Goal: Task Accomplishment & Management: Manage account settings

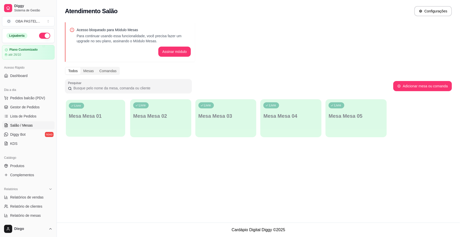
click at [90, 112] on div "Livre Mesa Mesa 01" at bounding box center [95, 115] width 59 height 31
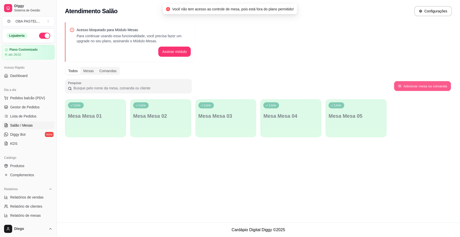
click at [415, 85] on button "Adicionar mesa ou comanda" at bounding box center [422, 86] width 57 height 10
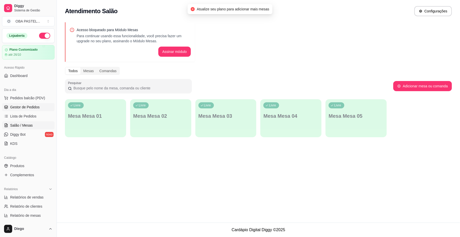
click at [28, 109] on span "Gestor de Pedidos" at bounding box center [24, 107] width 29 height 5
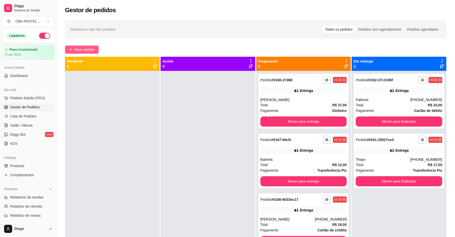
click at [82, 51] on span "Novo pedido" at bounding box center [85, 50] width 20 height 6
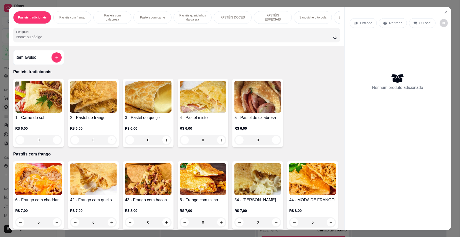
click at [419, 21] on p "C.Local" at bounding box center [425, 23] width 12 height 5
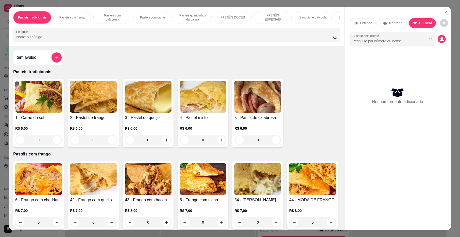
click at [196, 16] on p "Pastéis queridinhos da galera" at bounding box center [192, 17] width 29 height 8
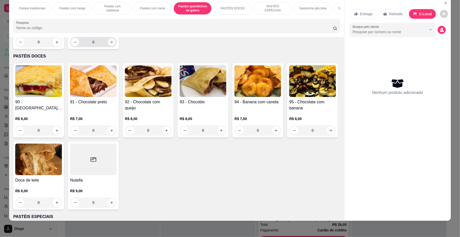
click at [110, 44] on icon "increase-product-quantity" at bounding box center [112, 42] width 4 height 4
type input "2"
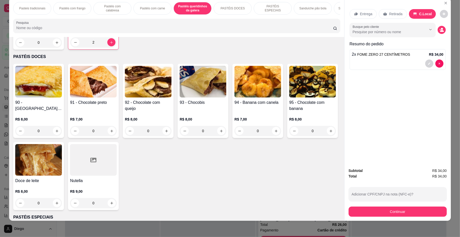
click at [57, 47] on button "increase-product-quantity" at bounding box center [57, 43] width 8 height 8
type input "1"
drag, startPoint x: 266, startPoint y: 23, endPoint x: 273, endPoint y: 19, distance: 8.4
click at [269, 21] on div "Pasteis tradicionais Pastéis com frango Pastéis com calabresa Pastéis com carne…" at bounding box center [176, 17] width 335 height 39
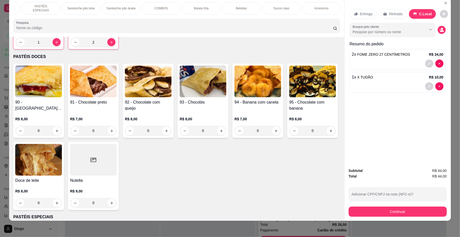
click at [246, 10] on div "Bebidas" at bounding box center [241, 8] width 38 height 13
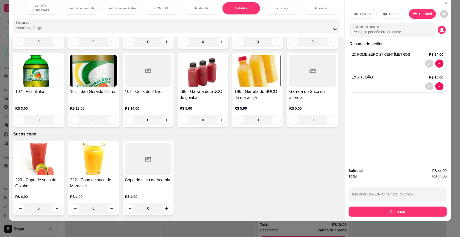
click at [272, 23] on div "193 - Coca cola em lata" at bounding box center [257, 16] width 47 height 12
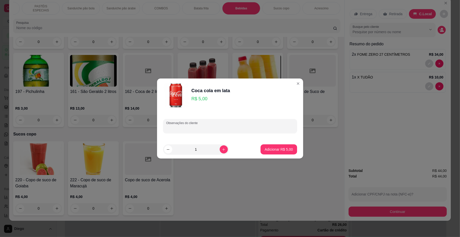
click at [243, 130] on input "Observações do cliente" at bounding box center [230, 128] width 128 height 5
click at [220, 147] on button "increase-product-quantity" at bounding box center [224, 150] width 8 height 8
type input "2"
click at [273, 148] on p "Adicionar R$ 10,00" at bounding box center [277, 149] width 29 height 5
type input "2"
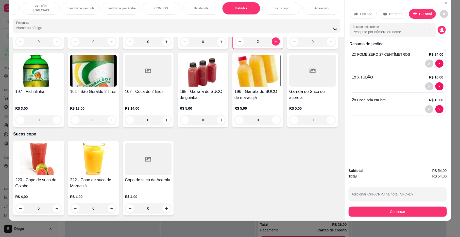
click at [317, 120] on div "190 - GUARANÁ DE 1 LITRO R$ 8,00 0 191 - Coca cola de 1 LITRO R$ 9,00 0 192 - S…" at bounding box center [176, 51] width 327 height 153
click at [273, 8] on p "Sucos copo" at bounding box center [281, 8] width 16 height 4
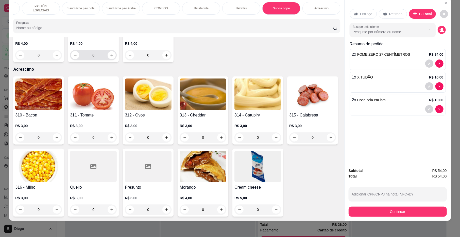
click at [114, 60] on div "0" at bounding box center [93, 55] width 47 height 10
click at [110, 57] on icon "increase-product-quantity" at bounding box center [111, 55] width 3 height 3
type input "1"
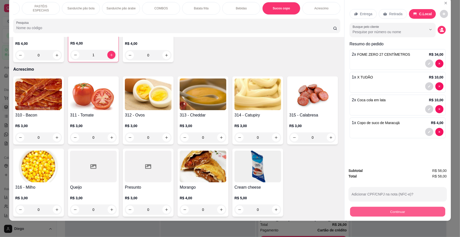
click at [374, 212] on button "Continuar" at bounding box center [397, 212] width 95 height 10
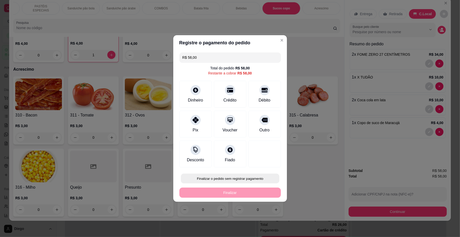
click at [249, 179] on button "Finalizar o pedido sem registrar pagamento" at bounding box center [230, 179] width 98 height 10
click at [262, 221] on button "Confirmar" at bounding box center [261, 221] width 18 height 8
type input "0"
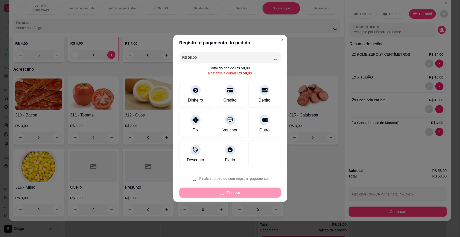
type input "0"
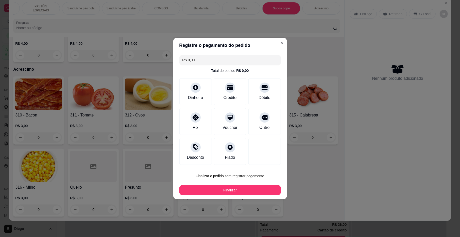
type input "R$ 0,00"
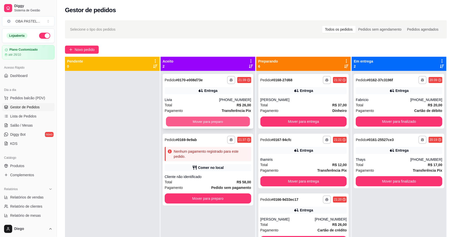
click at [200, 120] on button "Mover para preparo" at bounding box center [208, 122] width 84 height 10
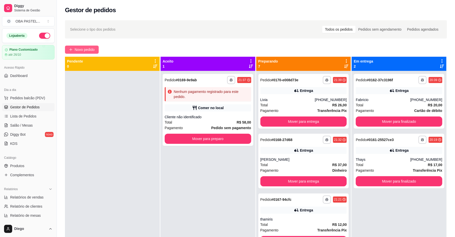
click at [88, 52] on span "Novo pedido" at bounding box center [85, 50] width 20 height 6
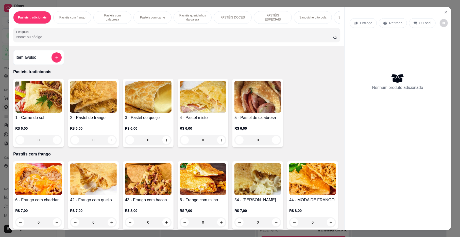
click at [269, 21] on div "PASTÉIS ESPECIAIS" at bounding box center [273, 17] width 38 height 13
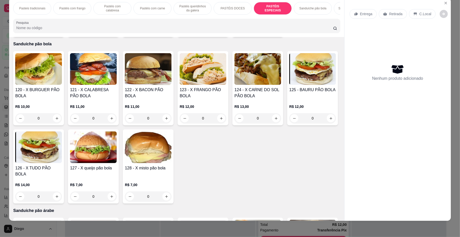
click at [317, 9] on p "Sanduíche pão bola" at bounding box center [312, 8] width 27 height 4
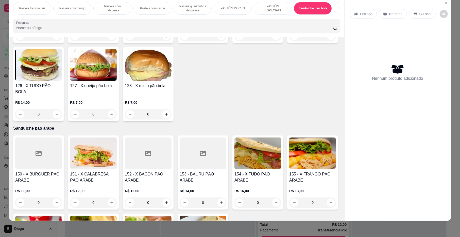
drag, startPoint x: 326, startPoint y: 7, endPoint x: 333, endPoint y: 8, distance: 7.2
click at [327, 7] on div "Sanduíche pão bola" at bounding box center [313, 8] width 38 height 13
click at [334, 8] on div "Sanduíche pão árabe" at bounding box center [353, 8] width 38 height 13
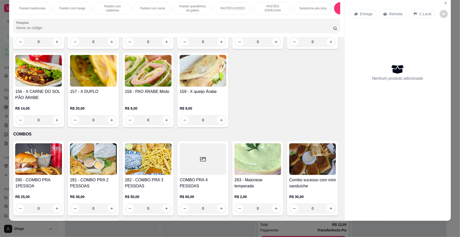
scroll to position [1233, 0]
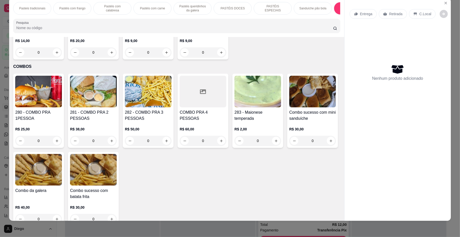
click at [208, 6] on div "Pastéis queridinhos da galera" at bounding box center [193, 8] width 38 height 13
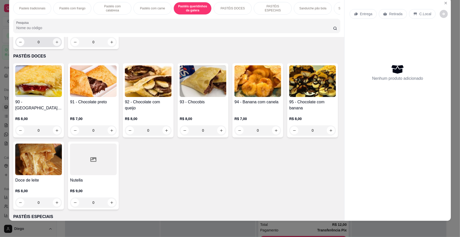
click at [57, 46] on button "increase-product-quantity" at bounding box center [57, 42] width 8 height 8
type input "1"
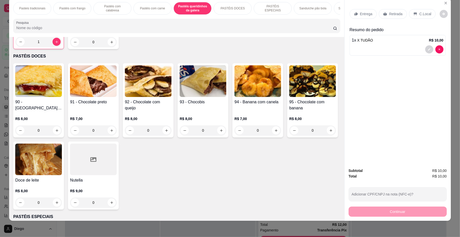
click at [357, 16] on div "Entrega" at bounding box center [363, 14] width 27 height 10
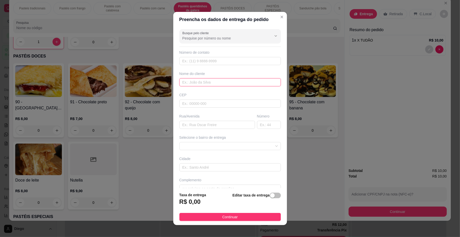
click at [235, 83] on input "text" at bounding box center [229, 82] width 101 height 8
type input "Mari"
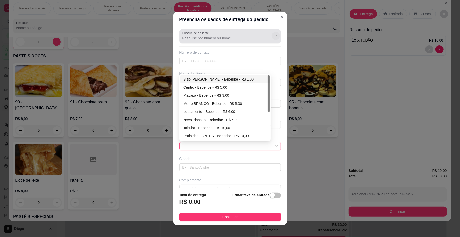
scroll to position [11, 0]
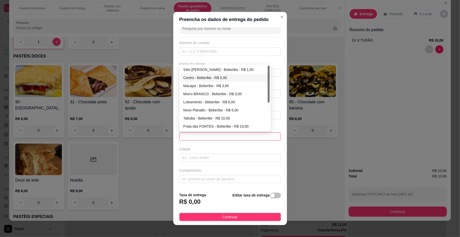
click at [223, 78] on div "Centro - Beberibe - R$ 5,00" at bounding box center [224, 78] width 83 height 6
type input "Beberibe"
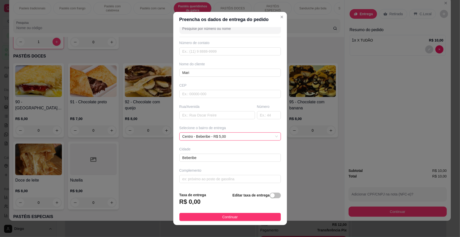
scroll to position [5, 0]
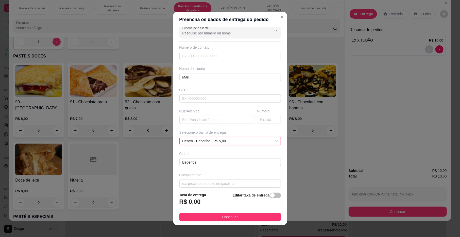
click at [214, 115] on div "Rua/Avenida" at bounding box center [217, 116] width 78 height 15
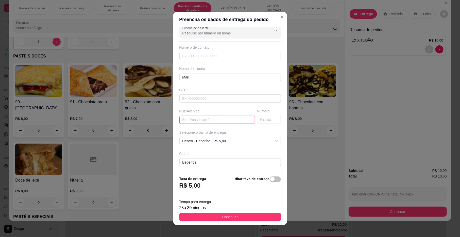
click at [212, 124] on input "text" at bounding box center [217, 120] width 76 height 8
type input "Rua [PERSON_NAME]"
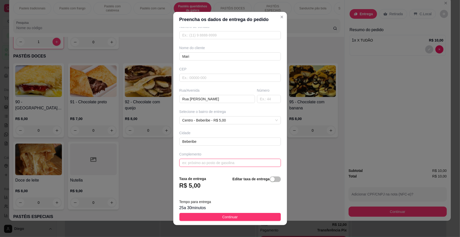
click at [232, 163] on input "text" at bounding box center [229, 163] width 101 height 8
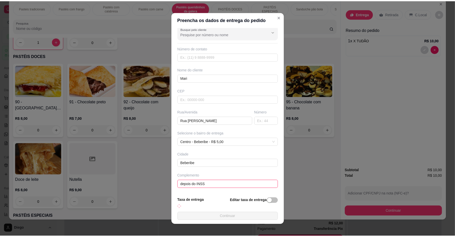
scroll to position [27, 0]
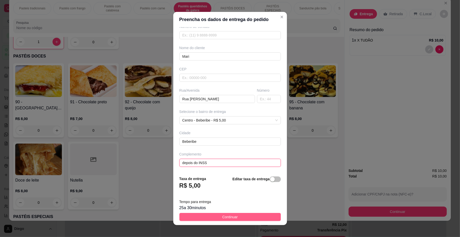
type input "depois do INSS"
click at [252, 215] on button "Continuar" at bounding box center [229, 217] width 101 height 8
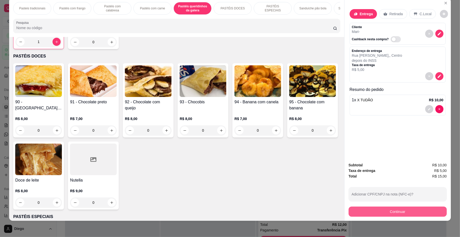
click at [365, 216] on button "Continuar" at bounding box center [398, 212] width 98 height 10
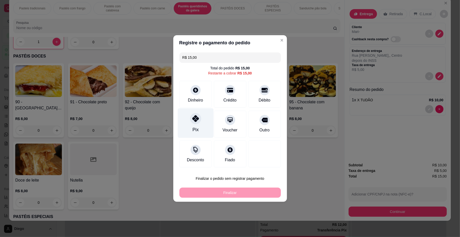
click at [202, 122] on div "Pix" at bounding box center [196, 124] width 36 height 30
type input "R$ 0,00"
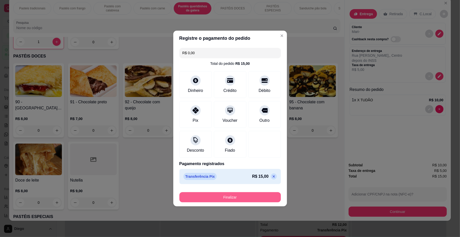
click at [232, 194] on button "Finalizar" at bounding box center [229, 198] width 101 height 10
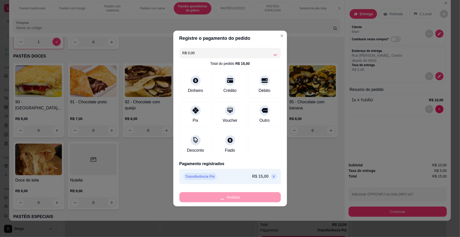
type input "0"
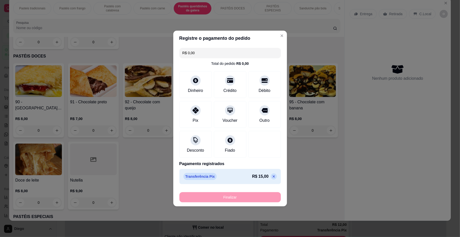
type input "-R$ 15,00"
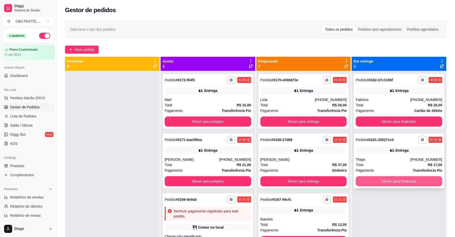
click at [408, 182] on button "Mover para finalizado" at bounding box center [399, 182] width 87 height 10
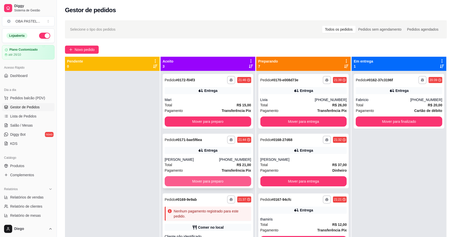
click at [203, 180] on button "Mover para preparo" at bounding box center [208, 182] width 87 height 10
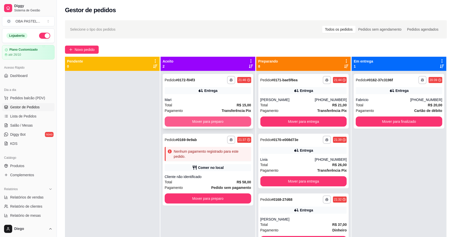
click at [201, 120] on button "Mover para preparo" at bounding box center [208, 122] width 87 height 10
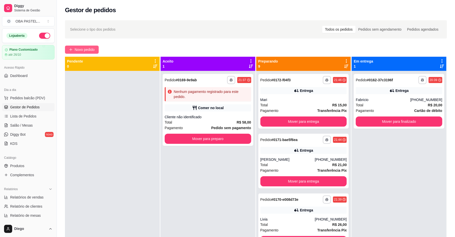
click at [88, 49] on span "Novo pedido" at bounding box center [85, 50] width 20 height 6
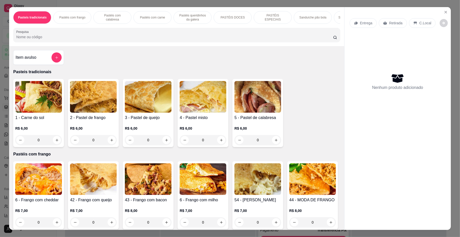
click at [220, 21] on div "PASTÉIS DOCES" at bounding box center [233, 17] width 38 height 13
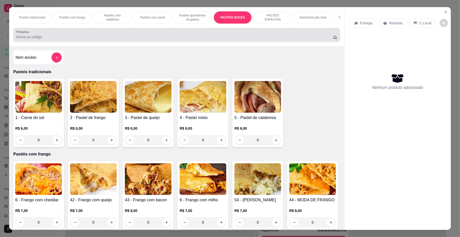
scroll to position [9, 0]
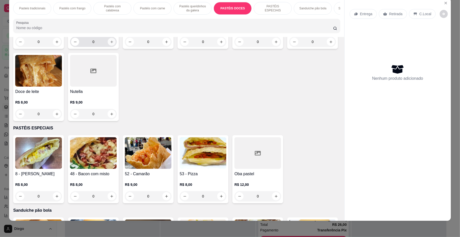
click at [112, 46] on button "increase-product-quantity" at bounding box center [112, 42] width 8 height 8
type input "2"
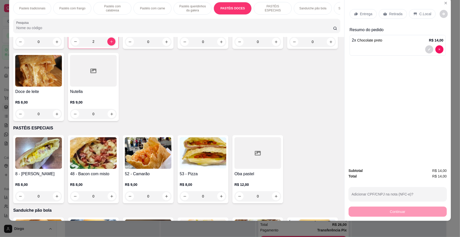
click at [354, 16] on div "Entrega" at bounding box center [363, 14] width 27 height 10
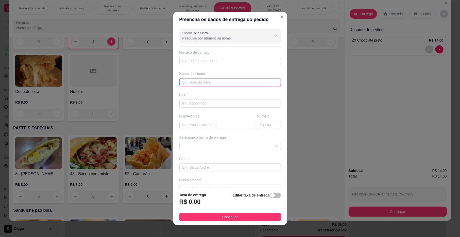
click at [236, 80] on input "text" at bounding box center [229, 82] width 101 height 8
type input "Mazinha"
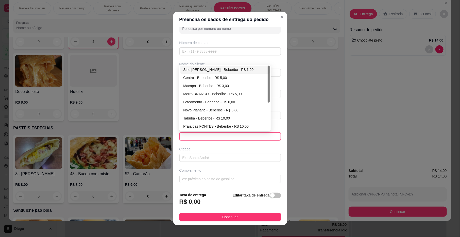
click at [229, 71] on div "Sítio [PERSON_NAME] - Beberibe - R$ 1,00" at bounding box center [224, 70] width 83 height 6
type input "Beberibe"
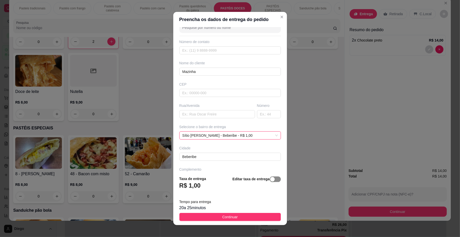
click at [270, 178] on span "button" at bounding box center [275, 180] width 11 height 6
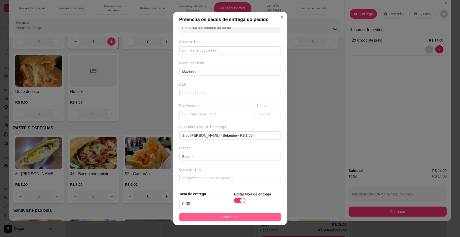
click at [264, 218] on button "Continuar" at bounding box center [229, 217] width 101 height 8
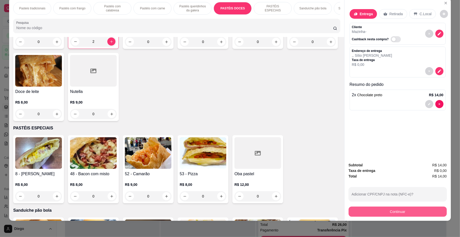
click at [370, 210] on button "Continuar" at bounding box center [398, 212] width 98 height 10
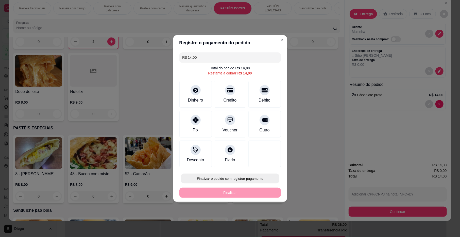
click at [259, 178] on button "Finalizar o pedido sem registrar pagamento" at bounding box center [230, 179] width 98 height 10
click at [259, 219] on button "Confirmar" at bounding box center [261, 221] width 18 height 8
type input "0"
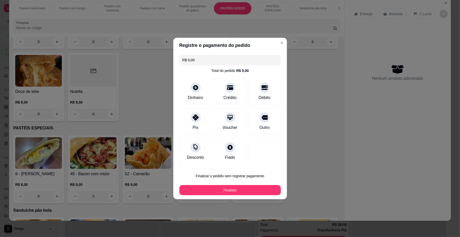
type input "R$ 0,00"
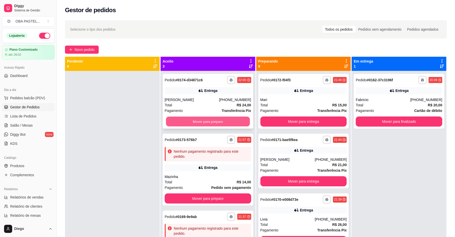
click at [220, 118] on button "Mover para preparo" at bounding box center [208, 122] width 84 height 10
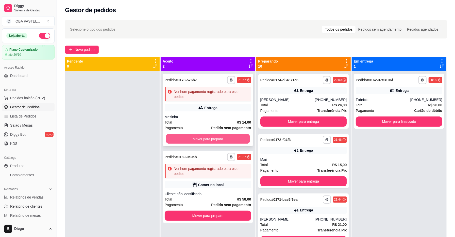
click at [226, 135] on button "Mover para preparo" at bounding box center [208, 139] width 84 height 10
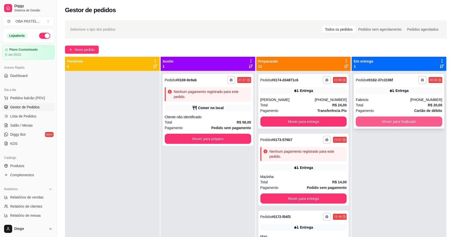
click at [397, 123] on button "Mover para finalizado" at bounding box center [399, 122] width 87 height 10
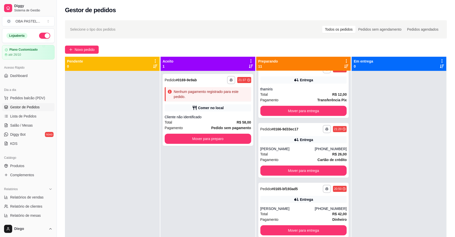
scroll to position [443, 0]
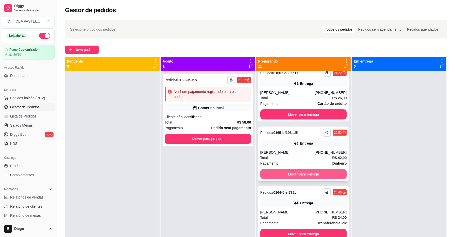
click at [314, 174] on button "Mover para entrega" at bounding box center [303, 174] width 87 height 10
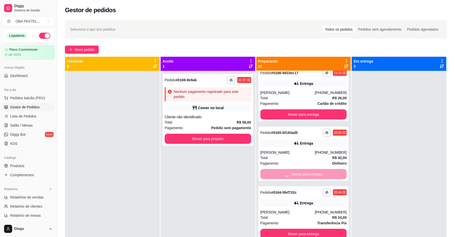
scroll to position [384, 0]
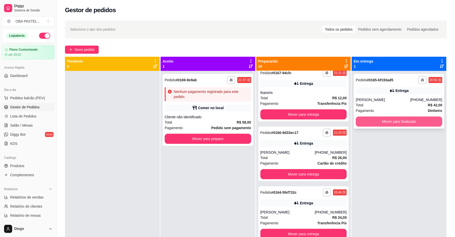
click at [374, 123] on button "Mover para finalizado" at bounding box center [399, 122] width 87 height 10
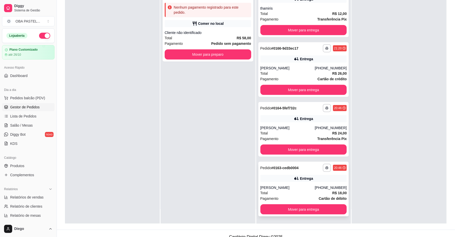
scroll to position [77, 0]
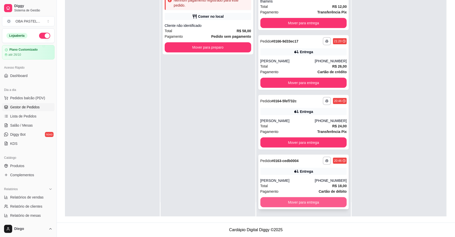
click at [302, 199] on button "Mover para entrega" at bounding box center [303, 203] width 87 height 10
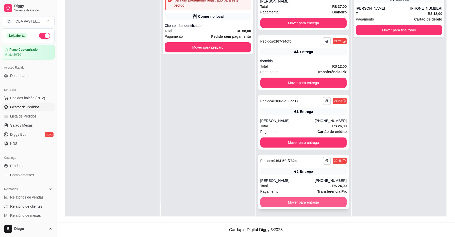
click at [301, 199] on button "Mover para entrega" at bounding box center [303, 203] width 87 height 10
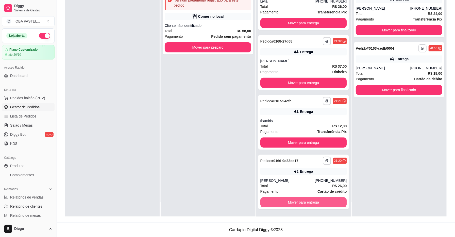
scroll to position [264, 0]
click at [301, 199] on button "Mover para entrega" at bounding box center [304, 203] width 84 height 10
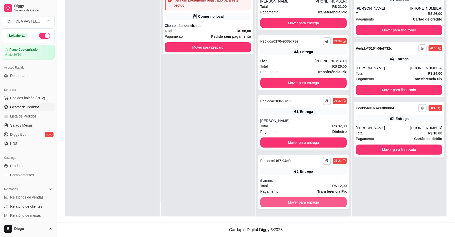
scroll to position [204, 0]
click at [311, 199] on button "Mover para entrega" at bounding box center [303, 203] width 87 height 10
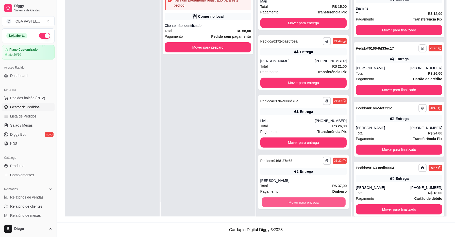
click at [311, 199] on button "Mover para entrega" at bounding box center [304, 203] width 84 height 10
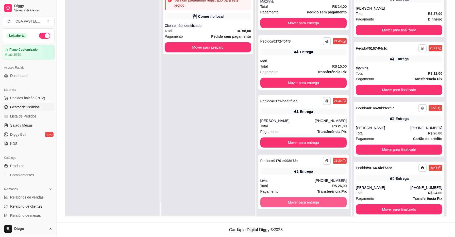
scroll to position [84, 0]
click at [311, 199] on button "Mover para entrega" at bounding box center [303, 203] width 87 height 10
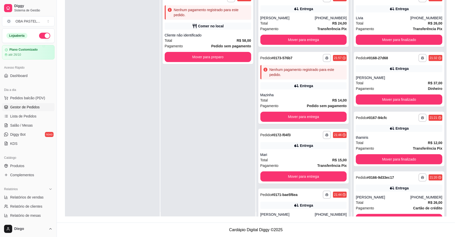
scroll to position [0, 0]
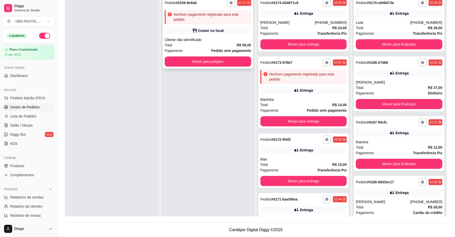
click at [219, 45] on div "Total R$ 58,00" at bounding box center [208, 45] width 87 height 6
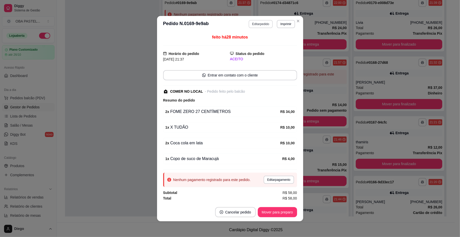
click at [252, 24] on button "Editar pedido" at bounding box center [261, 24] width 24 height 8
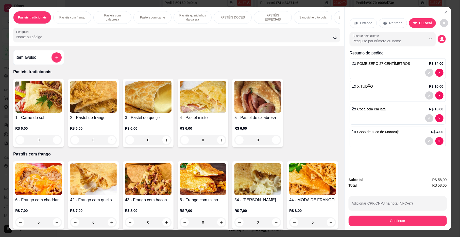
click at [420, 216] on div "Continuar" at bounding box center [398, 220] width 98 height 11
click at [406, 218] on button "Continuar" at bounding box center [398, 221] width 98 height 10
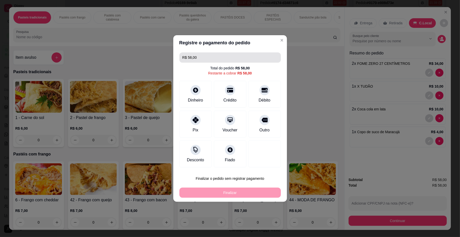
click at [237, 61] on input "R$ 58,00" at bounding box center [229, 58] width 95 height 10
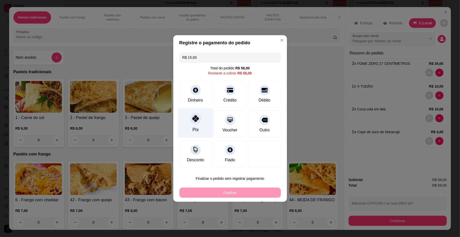
click at [199, 121] on div at bounding box center [195, 118] width 11 height 11
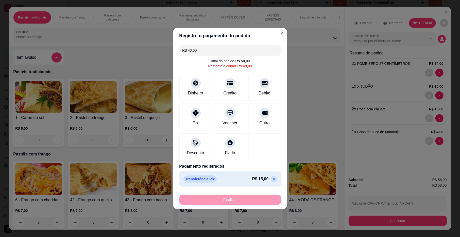
click at [215, 55] on input "R$ 43,00" at bounding box center [229, 50] width 95 height 10
click at [230, 90] on div "Crédito" at bounding box center [230, 93] width 14 height 7
type input "R$ 21,00"
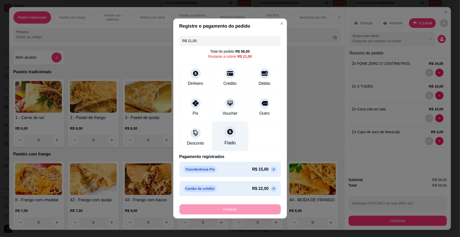
click at [212, 132] on div "Fiado" at bounding box center [230, 137] width 36 height 30
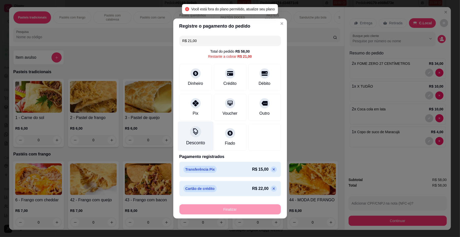
click at [203, 134] on div "Desconto" at bounding box center [196, 137] width 36 height 30
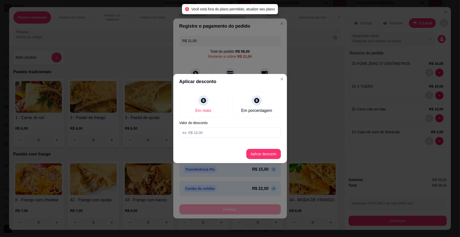
click at [207, 131] on input at bounding box center [229, 133] width 101 height 10
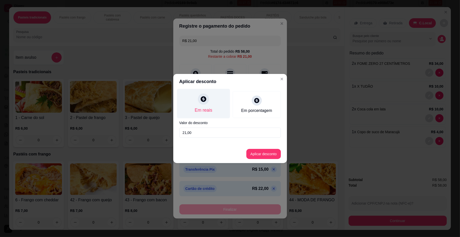
type input "21,00"
click at [201, 102] on icon at bounding box center [203, 99] width 7 height 7
drag, startPoint x: 201, startPoint y: 102, endPoint x: 216, endPoint y: 124, distance: 26.6
click at [201, 102] on icon at bounding box center [203, 99] width 7 height 7
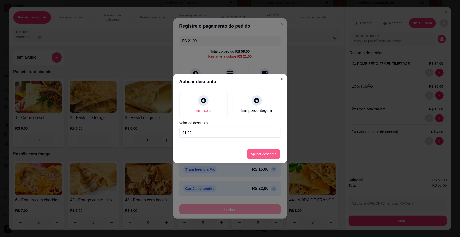
click at [252, 152] on button "Aplicar desconto" at bounding box center [263, 154] width 33 height 10
type input "R$ 0,00"
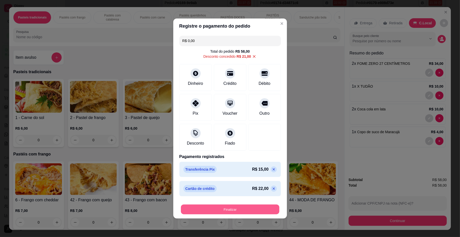
click at [257, 208] on button "Finalizar" at bounding box center [230, 210] width 98 height 10
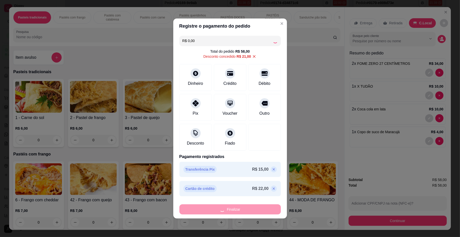
type input "0"
type input "-R$ 58,00"
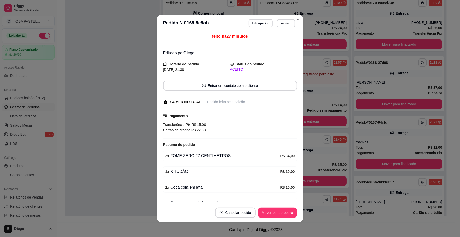
drag, startPoint x: 294, startPoint y: 222, endPoint x: 287, endPoint y: 216, distance: 8.8
click at [287, 216] on footer "Cancelar pedido Mover para preparo" at bounding box center [230, 213] width 146 height 18
click at [285, 213] on button "Mover para preparo" at bounding box center [277, 213] width 39 height 10
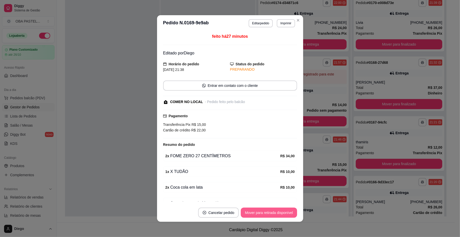
click at [285, 213] on button "Mover para retirada disponível" at bounding box center [269, 213] width 56 height 10
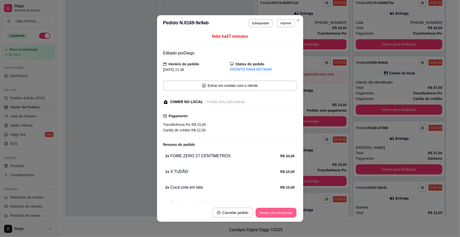
click at [285, 213] on button "Mover para finalizado" at bounding box center [275, 213] width 41 height 10
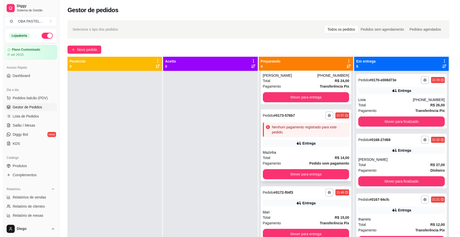
scroll to position [14, 0]
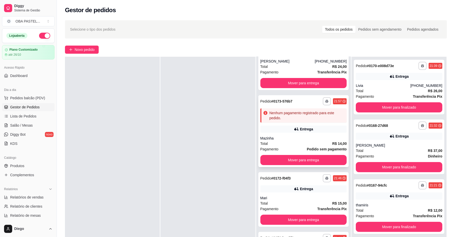
click at [286, 129] on div "Entrega" at bounding box center [303, 129] width 87 height 7
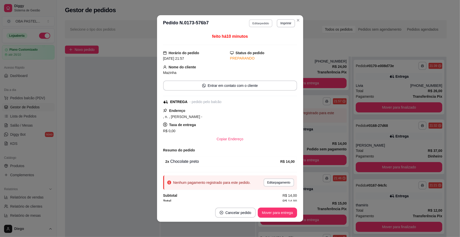
click at [253, 24] on button "Editar pedido" at bounding box center [261, 23] width 24 height 8
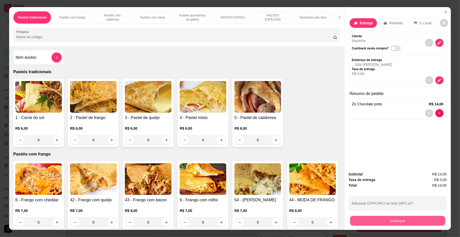
click at [370, 222] on button "Continuar" at bounding box center [397, 221] width 95 height 10
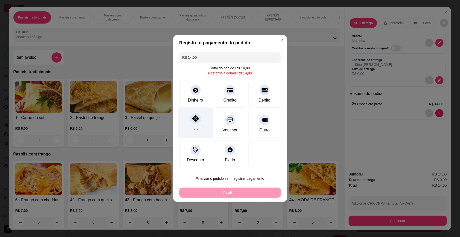
click at [198, 120] on div at bounding box center [195, 118] width 11 height 11
type input "R$ 0,00"
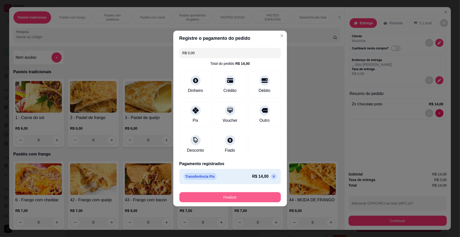
click at [248, 196] on button "Finalizar" at bounding box center [229, 198] width 101 height 10
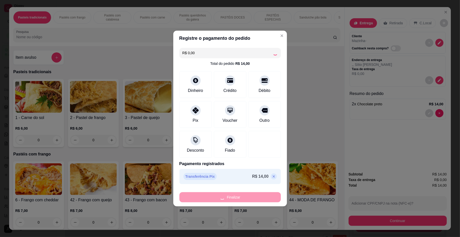
type input "0"
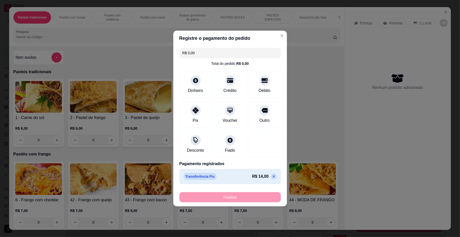
type input "-R$ 14,00"
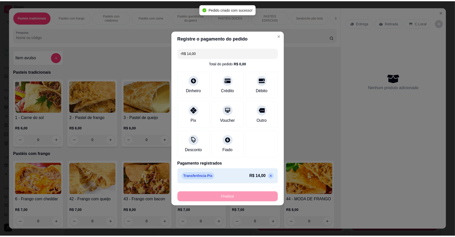
scroll to position [0, 0]
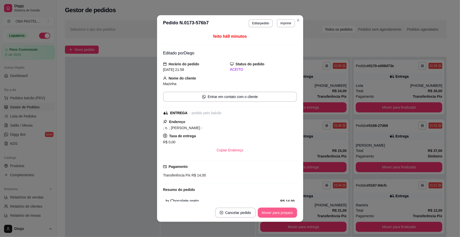
click at [265, 209] on button "Mover para preparo" at bounding box center [277, 213] width 39 height 10
click at [265, 209] on button "Mover para entrega" at bounding box center [278, 213] width 38 height 10
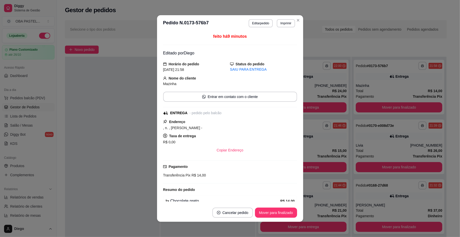
click at [165, 160] on div "feito há 9 minutos Editado por [PERSON_NAME] do pedido [DATE] 21:58 Status do p…" at bounding box center [230, 117] width 134 height 168
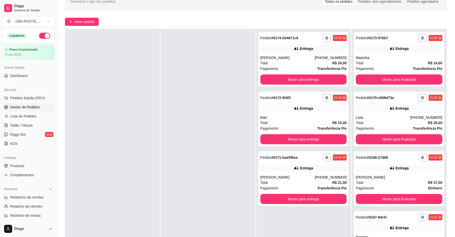
scroll to position [77, 0]
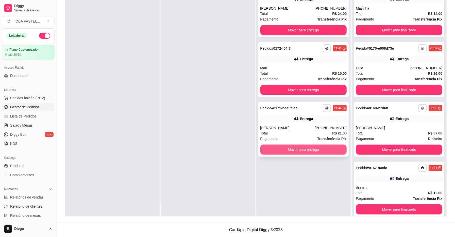
click at [284, 149] on button "Mover para entrega" at bounding box center [303, 150] width 87 height 10
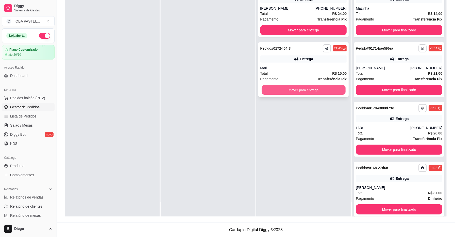
click at [303, 91] on button "Mover para entrega" at bounding box center [304, 90] width 84 height 10
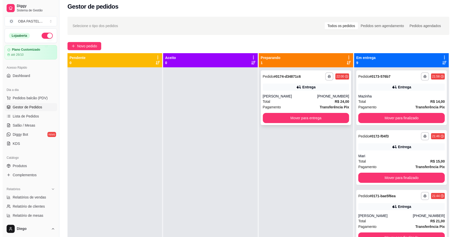
scroll to position [0, 0]
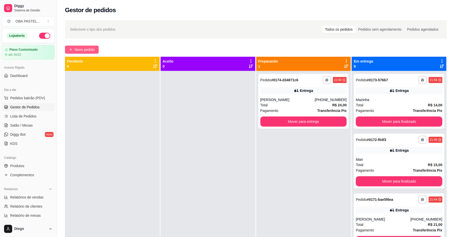
click at [97, 47] on button "Novo pedido" at bounding box center [82, 50] width 34 height 8
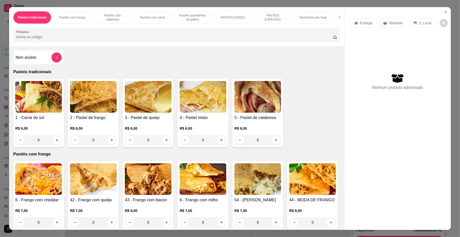
scroll to position [0, 232]
click at [134, 20] on div "Sanduíche pão árabe" at bounding box center [121, 17] width 38 height 13
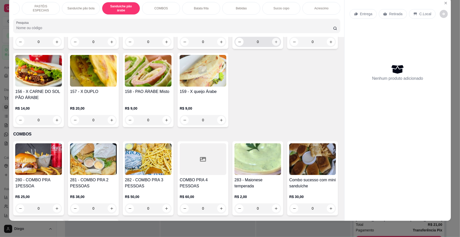
click at [276, 46] on button "increase-product-quantity" at bounding box center [276, 42] width 8 height 8
type input "1"
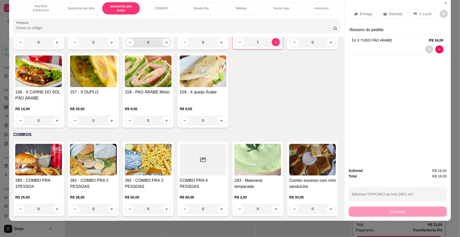
click at [165, 44] on icon "increase-product-quantity" at bounding box center [167, 43] width 4 height 4
type input "1"
click at [355, 20] on div "Entrega Retirada C.Local" at bounding box center [398, 14] width 96 height 18
click at [355, 18] on div "Entrega" at bounding box center [363, 14] width 27 height 10
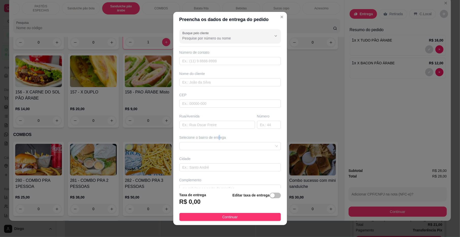
click at [217, 140] on div "Selecione o bairro de entrega" at bounding box center [229, 137] width 101 height 5
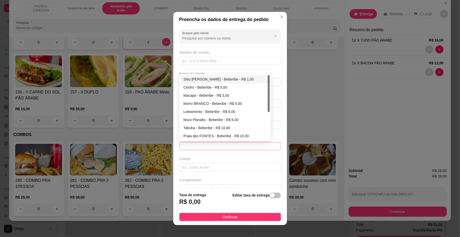
click at [219, 146] on span at bounding box center [229, 147] width 95 height 8
click at [202, 111] on div "Loteamento - Beberibe - R$ 6,00" at bounding box center [224, 112] width 83 height 6
type input "Beberibe"
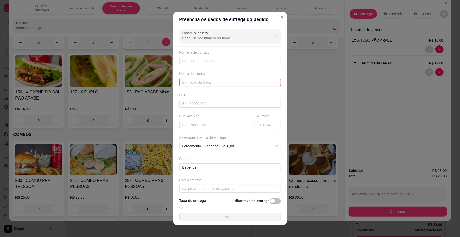
click at [209, 82] on input "text" at bounding box center [229, 82] width 101 height 8
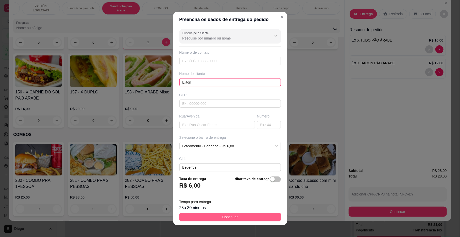
type input "Eliton"
click at [255, 219] on button "Continuar" at bounding box center [229, 217] width 101 height 8
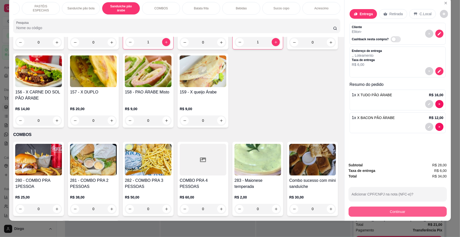
click at [374, 208] on button "Continuar" at bounding box center [398, 212] width 98 height 10
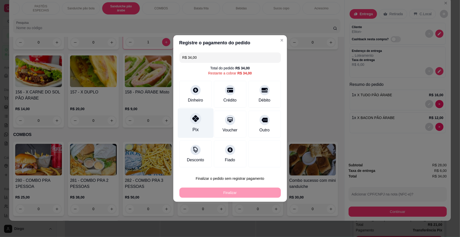
click at [196, 120] on icon at bounding box center [195, 118] width 7 height 7
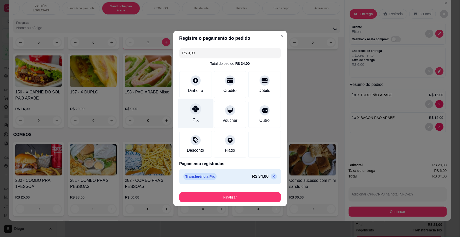
type input "R$ 0,00"
click at [227, 193] on div "Finalizar" at bounding box center [229, 197] width 101 height 12
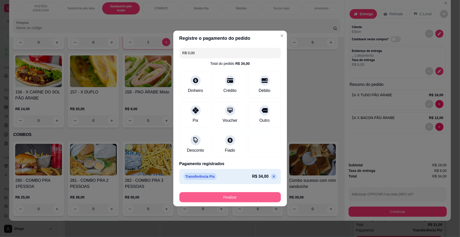
click at [232, 196] on button "Finalizar" at bounding box center [229, 198] width 101 height 10
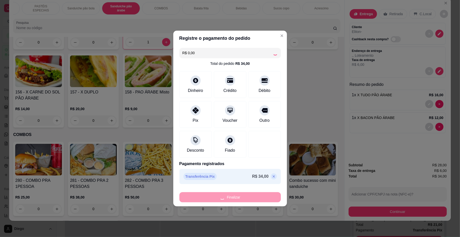
type input "0"
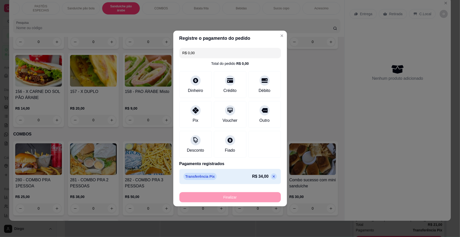
type input "-R$ 34,00"
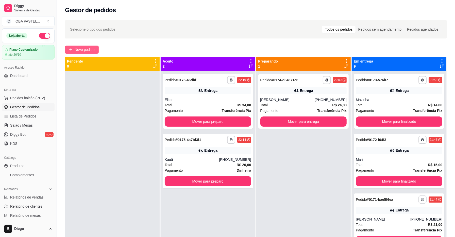
click at [84, 46] on button "Novo pedido" at bounding box center [82, 50] width 34 height 8
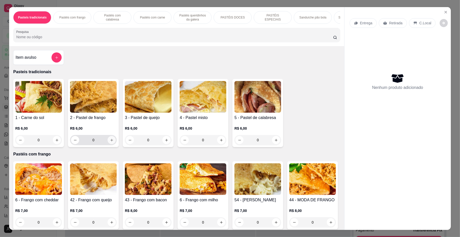
click at [110, 142] on icon "increase-product-quantity" at bounding box center [111, 140] width 3 height 3
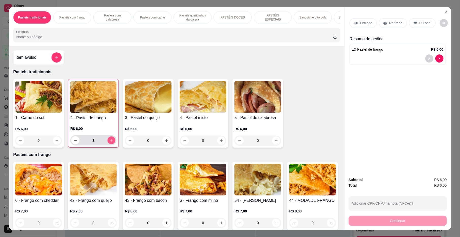
click at [110, 143] on icon "increase-product-quantity" at bounding box center [112, 141] width 4 height 4
click at [76, 145] on button "decrease-product-quantity" at bounding box center [76, 141] width 8 height 8
type input "2"
click at [219, 143] on icon "increase-product-quantity" at bounding box center [221, 141] width 4 height 4
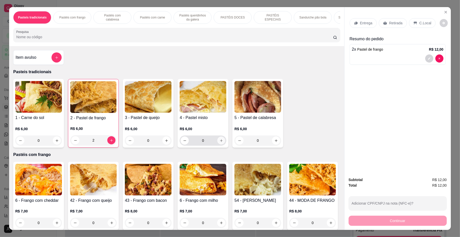
type input "1"
click at [367, 28] on div "Entrega" at bounding box center [363, 23] width 27 height 10
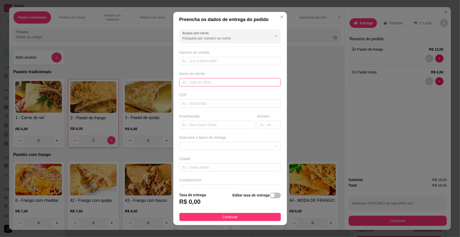
click at [266, 85] on input "text" at bounding box center [229, 82] width 101 height 8
type input "[DEMOGRAPHIC_DATA] Mariane"
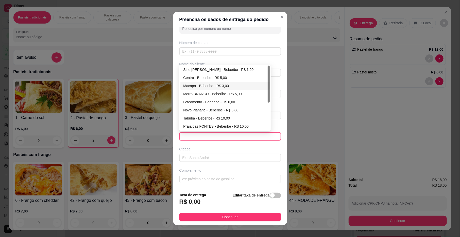
scroll to position [49, 0]
click at [201, 87] on div "COHABE - Beberibe - R$ 3,00" at bounding box center [224, 86] width 83 height 6
type input "Beberibe"
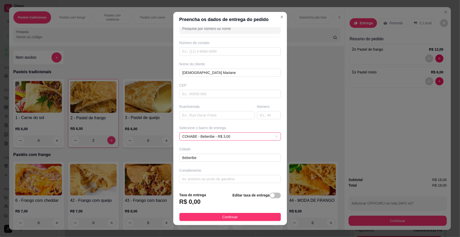
scroll to position [5, 0]
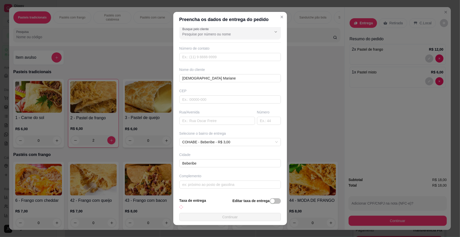
click at [202, 108] on div "Busque pelo cliente Número de contato Nome do cliente [DEMOGRAPHIC_DATA] Marian…" at bounding box center [230, 110] width 114 height 167
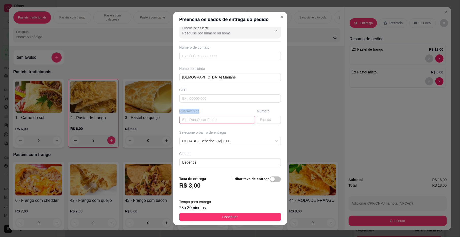
drag, startPoint x: 202, startPoint y: 115, endPoint x: 203, endPoint y: 119, distance: 4.1
click at [203, 118] on div "Rua/Avenida" at bounding box center [217, 116] width 78 height 15
click at [203, 119] on input "text" at bounding box center [217, 120] width 76 height 8
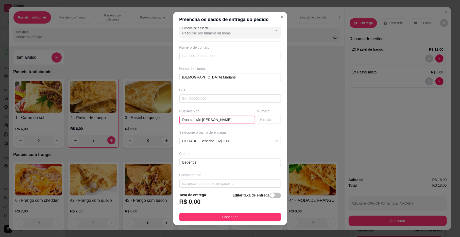
type input "Rua capitão [PERSON_NAME]"
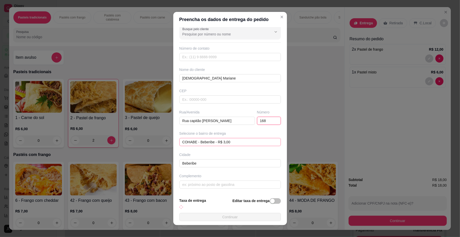
click at [239, 142] on span "COHABE - Beberibe - R$ 3,00" at bounding box center [229, 143] width 95 height 8
type input "168"
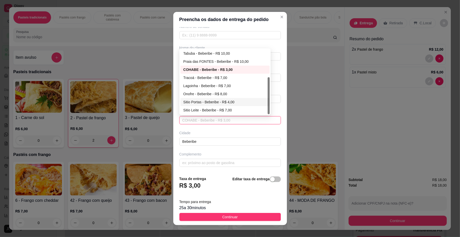
click at [205, 104] on div "Sitio Portas - Beberibe - R$ 4,00" at bounding box center [224, 102] width 83 height 6
type input "Beberibe"
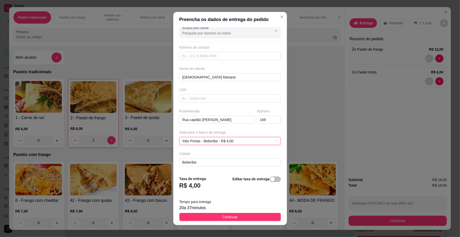
scroll to position [27, 0]
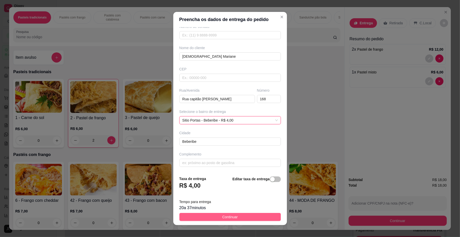
click at [237, 215] on button "Continuar" at bounding box center [229, 217] width 101 height 8
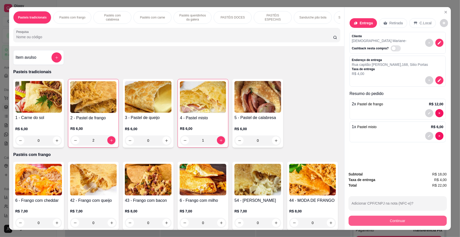
click at [387, 218] on button "Continuar" at bounding box center [398, 221] width 98 height 10
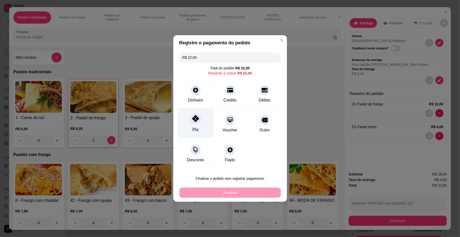
click at [200, 133] on div "Pix" at bounding box center [196, 124] width 36 height 30
type input "R$ 0,00"
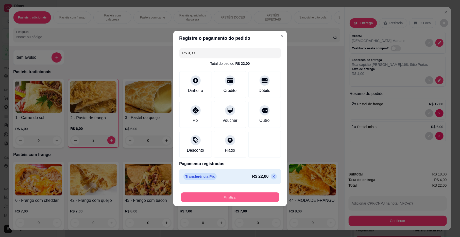
click at [229, 199] on button "Finalizar" at bounding box center [230, 198] width 98 height 10
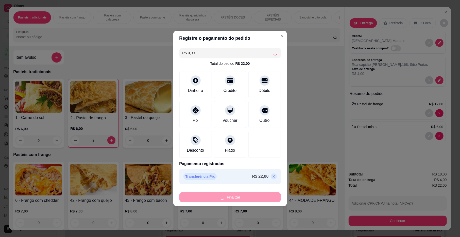
type input "0"
type input "-R$ 22,00"
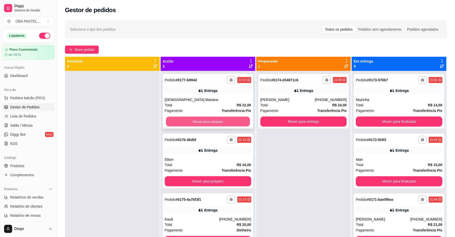
click at [226, 123] on button "Mover para preparo" at bounding box center [208, 122] width 84 height 10
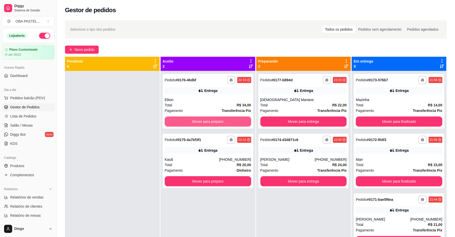
click at [227, 121] on button "Mover para preparo" at bounding box center [208, 122] width 87 height 10
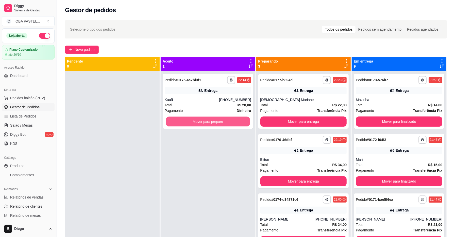
click at [227, 121] on button "Mover para preparo" at bounding box center [208, 122] width 84 height 10
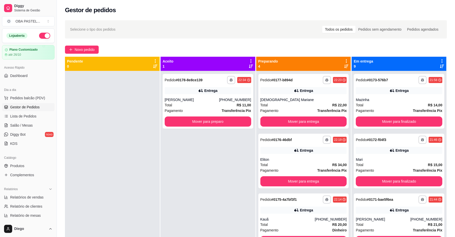
click at [80, 44] on div "**********" at bounding box center [256, 158] width 398 height 283
click at [83, 52] on span "Novo pedido" at bounding box center [85, 50] width 20 height 6
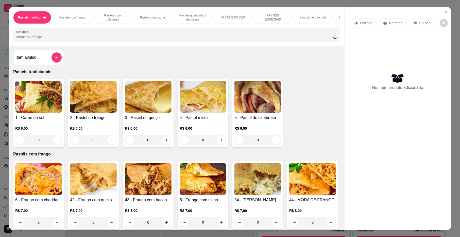
click at [118, 19] on p "Pastéis com calabresa" at bounding box center [112, 17] width 29 height 8
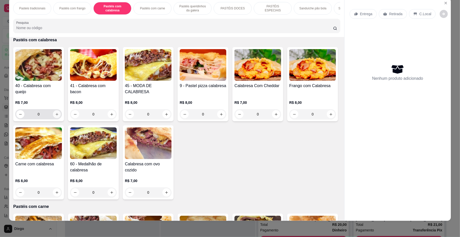
click at [55, 116] on icon "increase-product-quantity" at bounding box center [57, 115] width 4 height 4
type input "1"
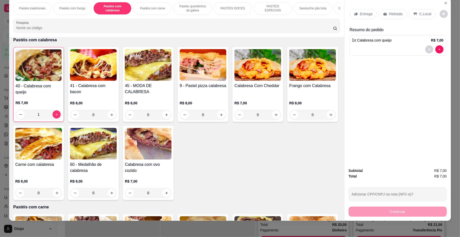
click at [354, 15] on icon at bounding box center [355, 14] width 3 height 3
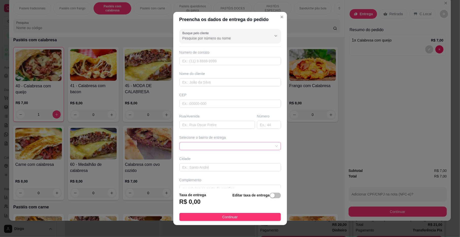
click at [235, 143] on span at bounding box center [229, 147] width 95 height 8
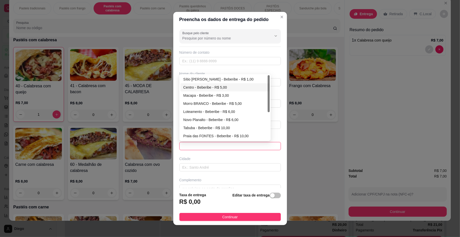
click at [206, 90] on div "Centro - Beberibe - R$ 5,00" at bounding box center [224, 88] width 83 height 6
type input "Beberibe"
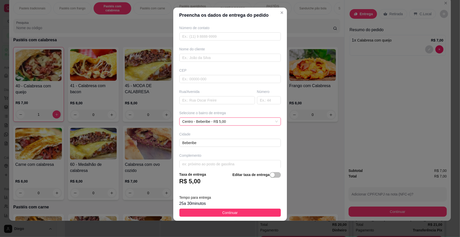
scroll to position [27, 0]
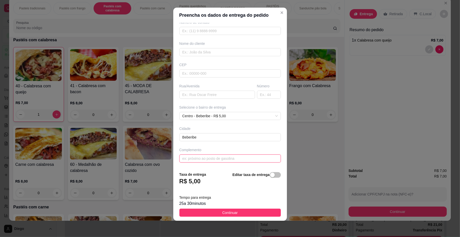
drag, startPoint x: 231, startPoint y: 155, endPoint x: 223, endPoint y: 156, distance: 8.2
click at [223, 156] on input "text" at bounding box center [229, 159] width 101 height 8
type input "no espetinho do elano"
click at [214, 49] on input "text" at bounding box center [229, 52] width 101 height 8
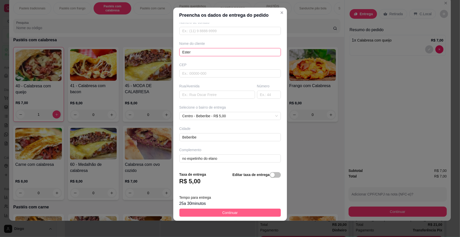
type input "Ester"
click at [259, 216] on button "Continuar" at bounding box center [229, 213] width 101 height 8
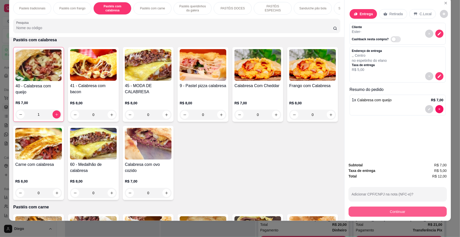
click at [387, 215] on button "Continuar" at bounding box center [398, 212] width 98 height 10
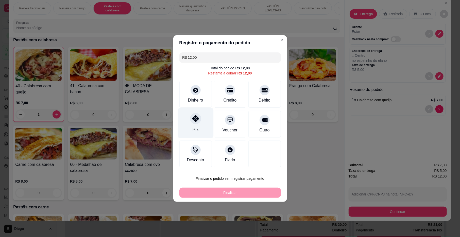
click at [191, 122] on div at bounding box center [195, 118] width 11 height 11
type input "R$ 0,00"
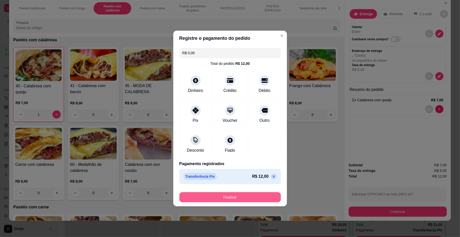
click at [237, 202] on button "Finalizar" at bounding box center [229, 198] width 101 height 10
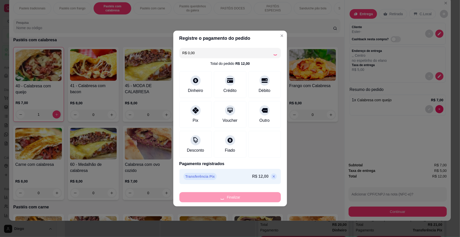
type input "0"
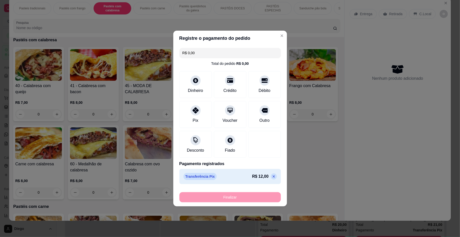
type input "-R$ 12,00"
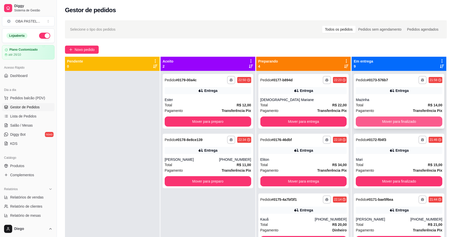
click at [382, 121] on button "Mover para finalizado" at bounding box center [399, 122] width 87 height 10
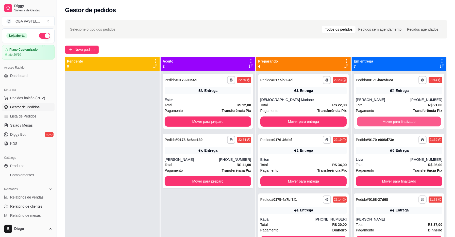
click at [382, 121] on button "Mover para finalizado" at bounding box center [399, 122] width 84 height 10
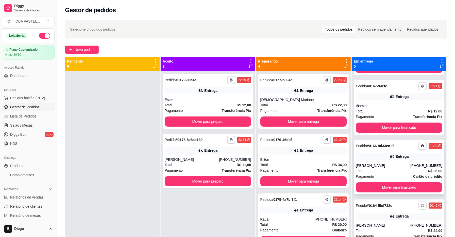
scroll to position [67, 0]
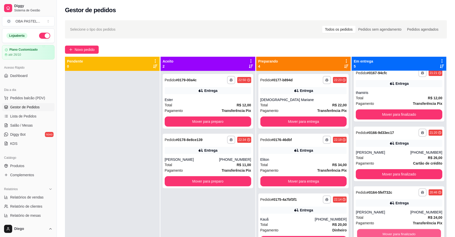
click at [392, 234] on button "Mover para finalizado" at bounding box center [399, 235] width 84 height 10
click at [392, 234] on button "Mover para finalizado" at bounding box center [399, 234] width 87 height 10
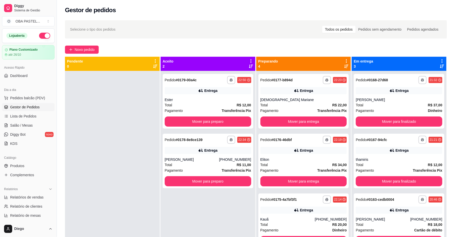
scroll to position [0, 0]
click at [390, 180] on button "Mover para finalizado" at bounding box center [399, 182] width 87 height 10
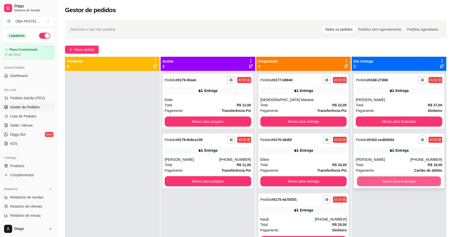
click at [390, 181] on button "Mover para finalizado" at bounding box center [399, 182] width 84 height 10
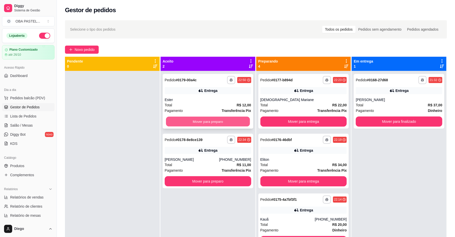
click at [220, 118] on button "Mover para preparo" at bounding box center [208, 122] width 84 height 10
click at [226, 122] on div "Mover para preparo" at bounding box center [208, 122] width 87 height 10
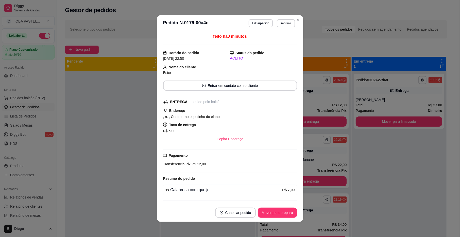
click at [163, 139] on div "Copiar Endereço" at bounding box center [230, 139] width 134 height 10
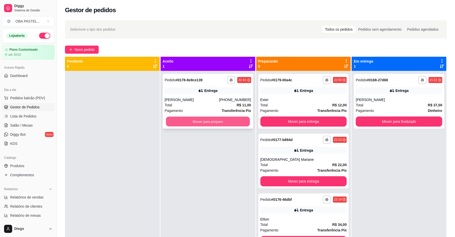
click at [207, 119] on button "Mover para preparo" at bounding box center [208, 122] width 84 height 10
click at [207, 119] on div "Mover para preparo" at bounding box center [208, 122] width 87 height 10
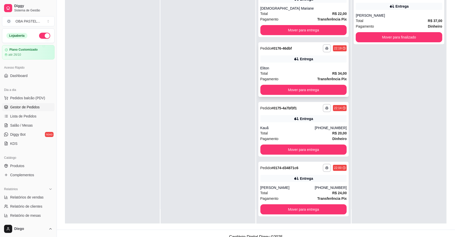
scroll to position [77, 0]
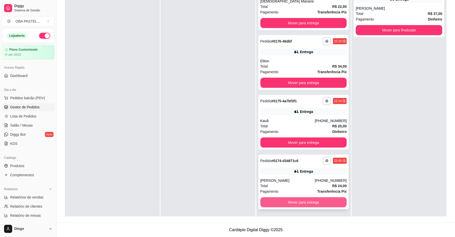
click at [317, 199] on button "Mover para entrega" at bounding box center [303, 203] width 87 height 10
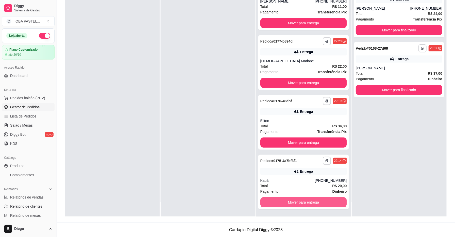
click at [317, 199] on button "Mover para entrega" at bounding box center [303, 203] width 87 height 10
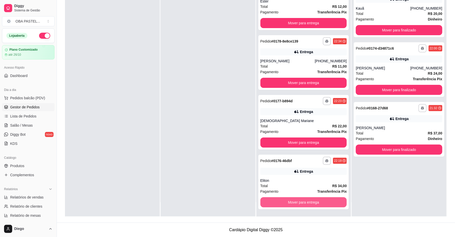
scroll to position [7, 0]
click at [317, 199] on button "Mover para entrega" at bounding box center [304, 203] width 84 height 10
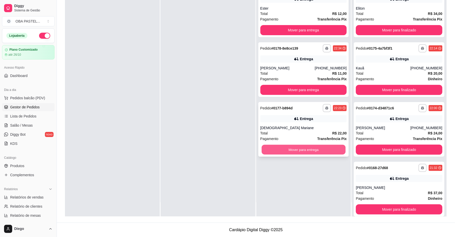
click at [310, 148] on button "Mover para entrega" at bounding box center [304, 150] width 84 height 10
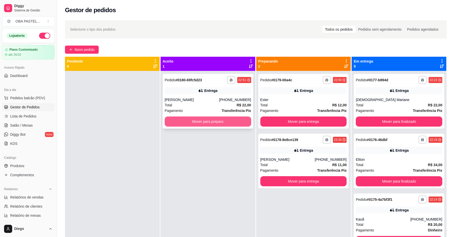
click at [222, 122] on button "Mover para preparo" at bounding box center [208, 122] width 87 height 10
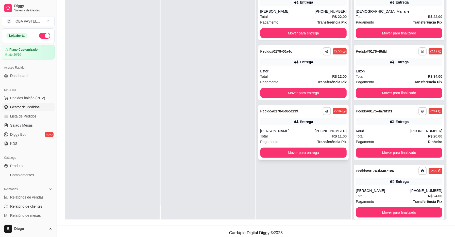
scroll to position [77, 0]
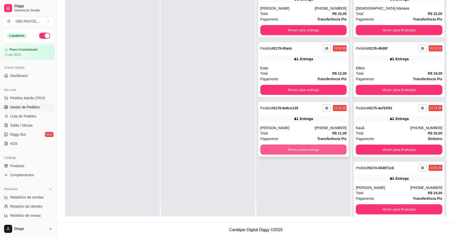
click at [301, 148] on button "Mover para entrega" at bounding box center [303, 150] width 87 height 10
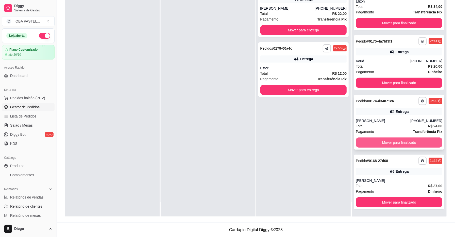
click at [379, 143] on button "Mover para finalizado" at bounding box center [399, 143] width 87 height 10
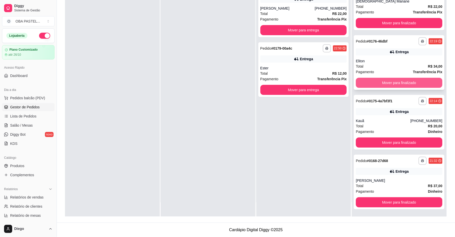
click at [376, 85] on button "Mover para finalizado" at bounding box center [399, 83] width 87 height 10
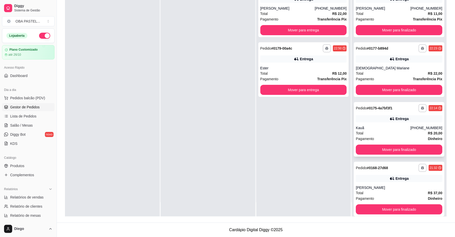
scroll to position [0, 0]
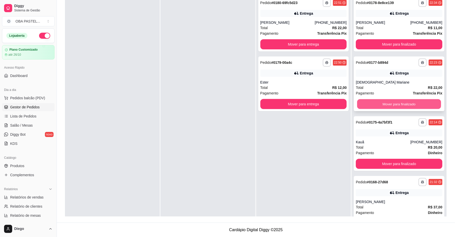
click at [375, 105] on button "Mover para finalizado" at bounding box center [399, 104] width 84 height 10
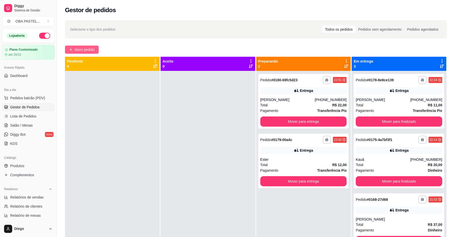
click at [92, 49] on span "Novo pedido" at bounding box center [85, 50] width 20 height 6
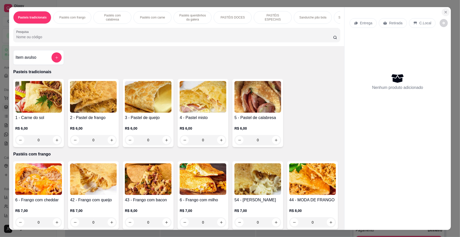
click at [444, 14] on icon "Close" at bounding box center [446, 12] width 4 height 4
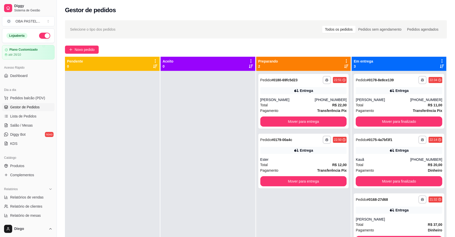
click at [26, 71] on div "Acesso Rápido" at bounding box center [28, 68] width 53 height 8
click at [27, 73] on link "Dashboard" at bounding box center [28, 76] width 53 height 8
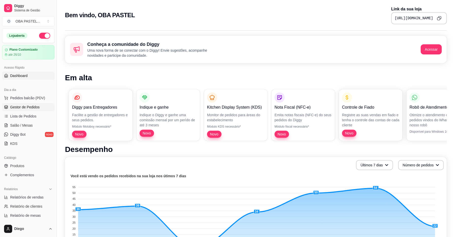
click at [31, 110] on span "Gestor de Pedidos" at bounding box center [24, 107] width 29 height 5
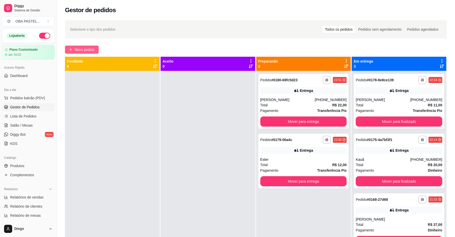
click at [85, 47] on button "Novo pedido" at bounding box center [82, 50] width 34 height 8
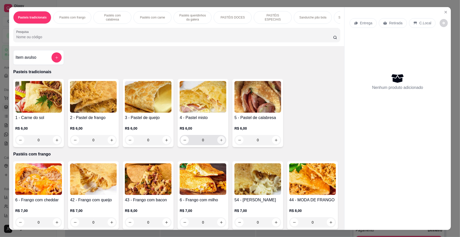
click at [219, 143] on button "increase-product-quantity" at bounding box center [221, 140] width 8 height 8
type input "1"
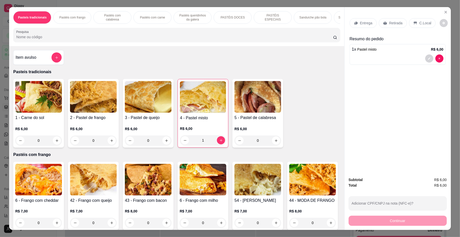
click at [362, 21] on p "Entrega" at bounding box center [366, 23] width 12 height 5
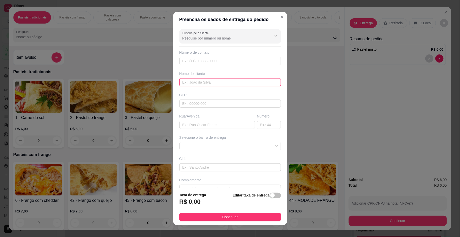
click at [210, 82] on input "text" at bounding box center [229, 82] width 101 height 8
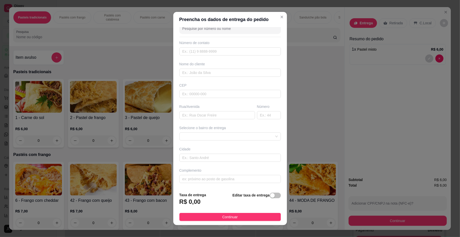
click at [237, 141] on div "Busque pelo cliente Número de contato Nome do cliente CEP Rua/[GEOGRAPHIC_DATA]…" at bounding box center [230, 107] width 114 height 161
click at [239, 139] on span at bounding box center [229, 137] width 95 height 8
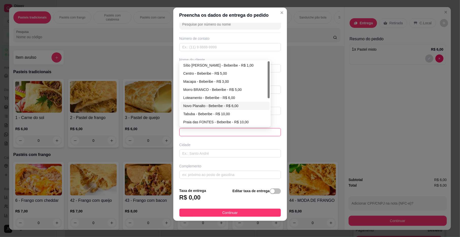
scroll to position [0, 0]
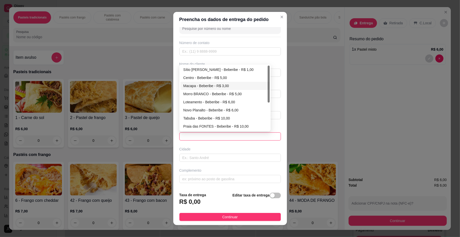
click at [201, 83] on div "Macapa - Beberibe - R$ 3,00" at bounding box center [224, 86] width 83 height 6
type input "Beberibe"
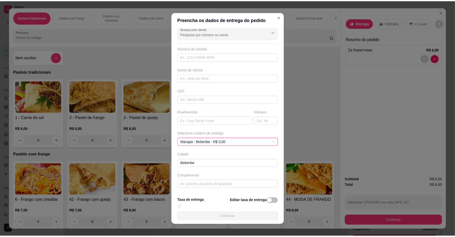
scroll to position [11, 0]
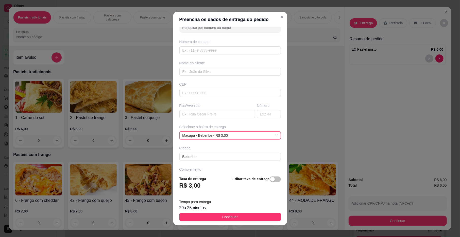
click at [235, 213] on footer "Taxa de entrega R$ 3,00 Editar taxa de entrega Tempo para entrega 20 a 25 minut…" at bounding box center [230, 198] width 114 height 53
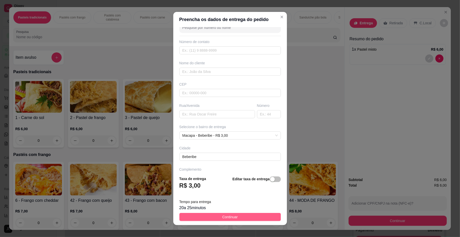
click at [246, 213] on button "Continuar" at bounding box center [229, 217] width 101 height 8
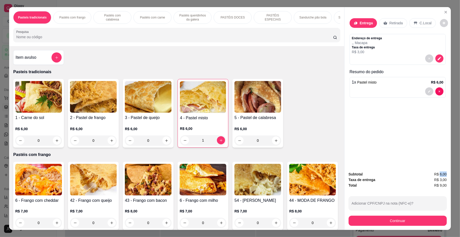
drag, startPoint x: 443, startPoint y: 174, endPoint x: 437, endPoint y: 170, distance: 8.0
click at [437, 173] on span "R$ 6,00" at bounding box center [440, 175] width 12 height 6
click at [435, 162] on div "Entrega Retirada C.Local Endereço de entrega , , Macapa Taxa de entrega R$ 3,00…" at bounding box center [398, 87] width 106 height 161
drag, startPoint x: 436, startPoint y: 179, endPoint x: 444, endPoint y: 178, distance: 8.2
click at [444, 178] on div "Subtotal R$ 6,00 Taxa de entrega R$ 3,00 Total R$ 9,00 Adicionar CPF/CNPJ na no…" at bounding box center [398, 199] width 106 height 63
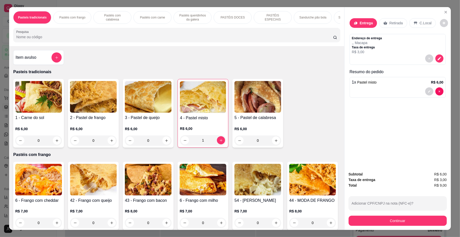
click at [441, 161] on div "Entrega Retirada C.Local Endereço de entrega , , Macapa Taxa de entrega R$ 3,00…" at bounding box center [398, 87] width 106 height 161
drag, startPoint x: 438, startPoint y: 185, endPoint x: 446, endPoint y: 185, distance: 8.1
click at [446, 185] on div "Subtotal R$ 6,00 Taxa de entrega R$ 3,00 Total R$ 9,00 Adicionar CPF/CNPJ na no…" at bounding box center [398, 199] width 106 height 63
click at [428, 188] on div "Total R$ 9,00" at bounding box center [398, 186] width 98 height 6
click at [437, 223] on button "Continuar" at bounding box center [398, 221] width 98 height 10
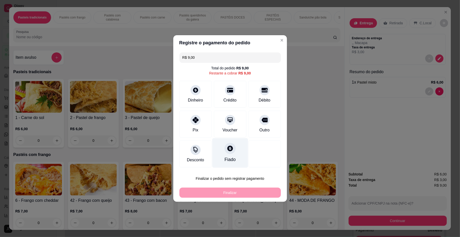
click at [227, 152] on icon at bounding box center [230, 148] width 7 height 7
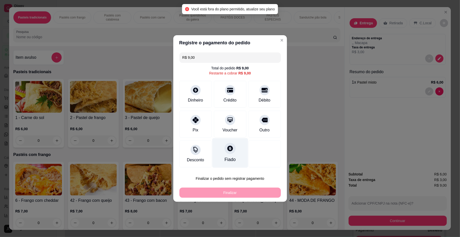
click at [227, 152] on icon at bounding box center [230, 148] width 7 height 7
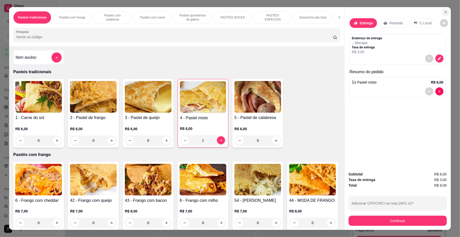
click at [444, 8] on button "Close" at bounding box center [446, 12] width 8 height 8
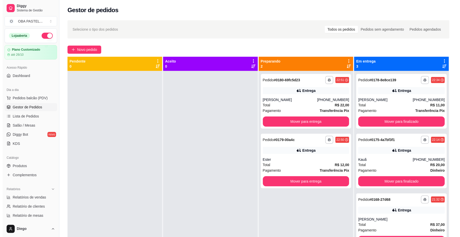
scroll to position [14, 0]
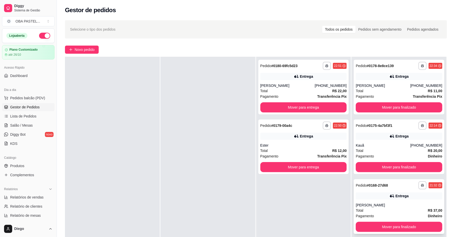
click at [373, 185] on strong "# 0168-27d68" at bounding box center [377, 186] width 21 height 4
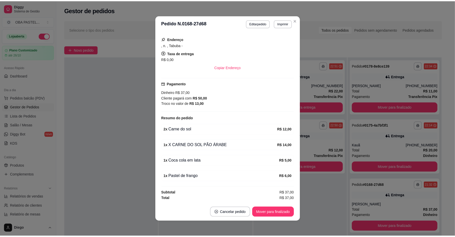
scroll to position [75, 0]
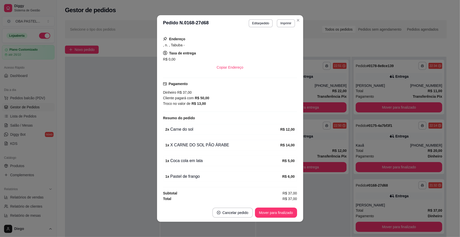
click at [160, 155] on div "feito há 93 minutos Horário do pedido [DATE] 21:32 Status do pedido SAIU PARA E…" at bounding box center [230, 117] width 146 height 173
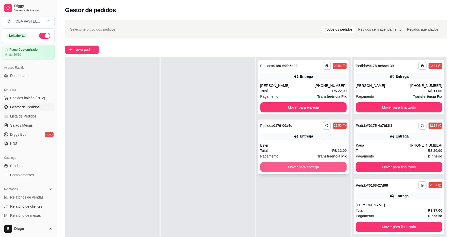
click at [309, 169] on button "Mover para entrega" at bounding box center [303, 167] width 87 height 10
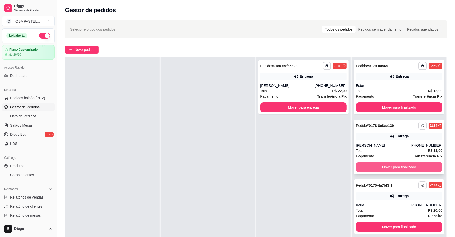
click at [387, 166] on button "Mover para finalizado" at bounding box center [399, 167] width 87 height 10
click at [387, 166] on button "Mover para finalizado" at bounding box center [399, 168] width 84 height 10
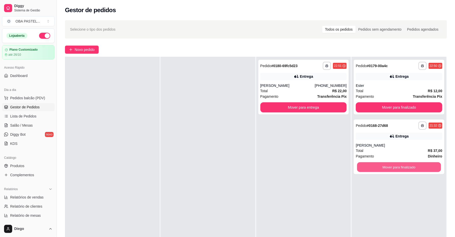
click at [387, 166] on button "Mover para finalizado" at bounding box center [399, 168] width 84 height 10
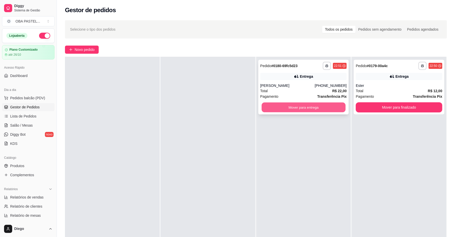
click at [283, 107] on button "Mover para entrega" at bounding box center [304, 108] width 84 height 10
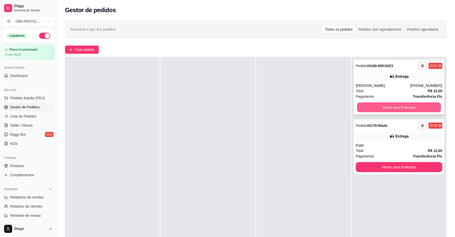
click at [362, 108] on button "Mover para finalizado" at bounding box center [399, 108] width 84 height 10
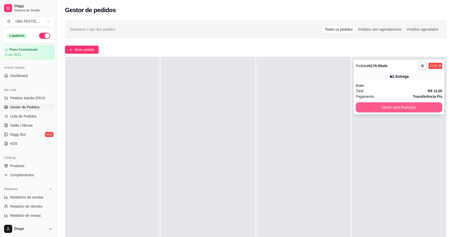
click at [360, 108] on button "Mover para finalizado" at bounding box center [399, 107] width 87 height 10
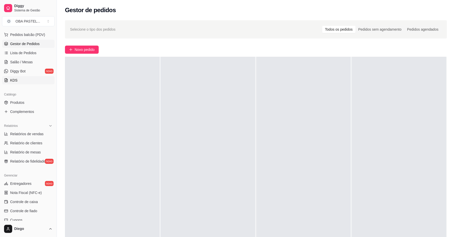
scroll to position [67, 0]
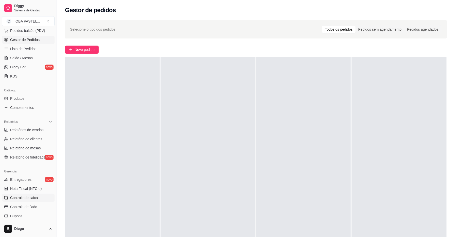
click at [25, 196] on span "Controle de caixa" at bounding box center [24, 198] width 28 height 5
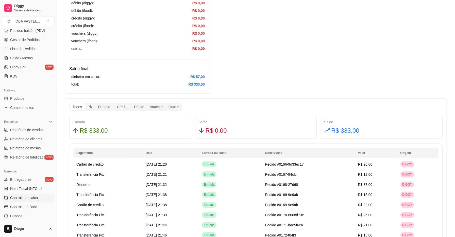
scroll to position [203, 0]
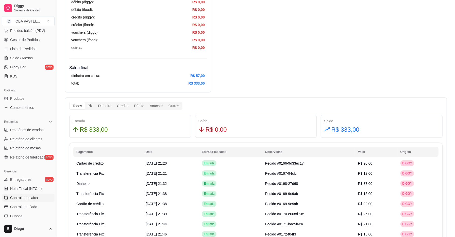
click at [106, 110] on div "Todos Pix Dinheiro Crédito Débito Voucher Outros" at bounding box center [125, 106] width 113 height 8
click at [108, 102] on div "Todos Pix Dinheiro Crédito Débito Voucher Outros Entrada R$ 333,00 Saída R$ 0,0…" at bounding box center [256, 214] width 382 height 232
click at [108, 104] on div "Dinheiro" at bounding box center [104, 105] width 19 height 7
click at [95, 102] on input "Dinheiro" at bounding box center [95, 102] width 0 height 0
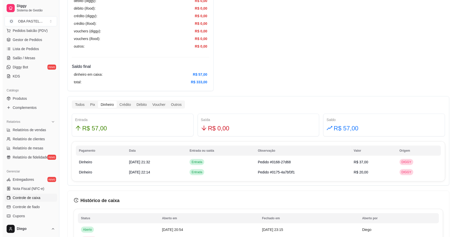
scroll to position [0, 0]
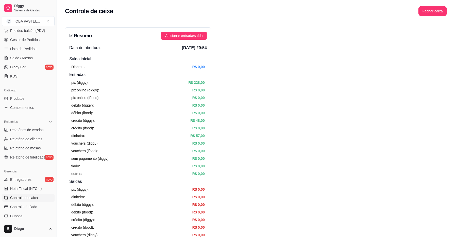
click at [242, 237] on html "Diggy Sistema de Gestão O OBA PASTEL ... Loja aberta Plano Customizado até 26/1…" at bounding box center [227, 118] width 455 height 237
click at [434, 12] on button "Fechar caixa" at bounding box center [432, 11] width 28 height 10
click at [444, 42] on span "Sim" at bounding box center [447, 45] width 6 height 6
